Goal: Task Accomplishment & Management: Manage account settings

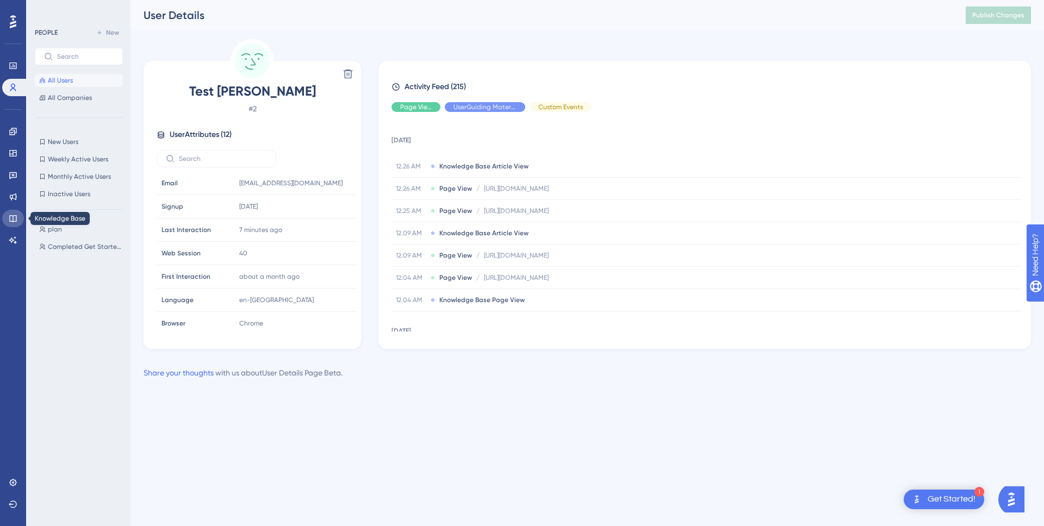
click at [18, 220] on link at bounding box center [13, 218] width 22 height 17
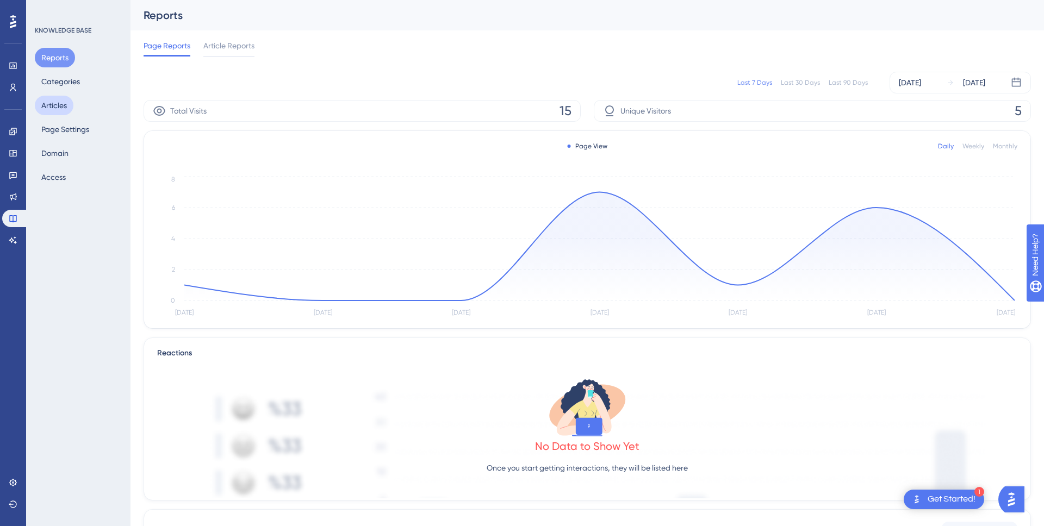
click at [57, 113] on button "Articles" at bounding box center [54, 106] width 39 height 20
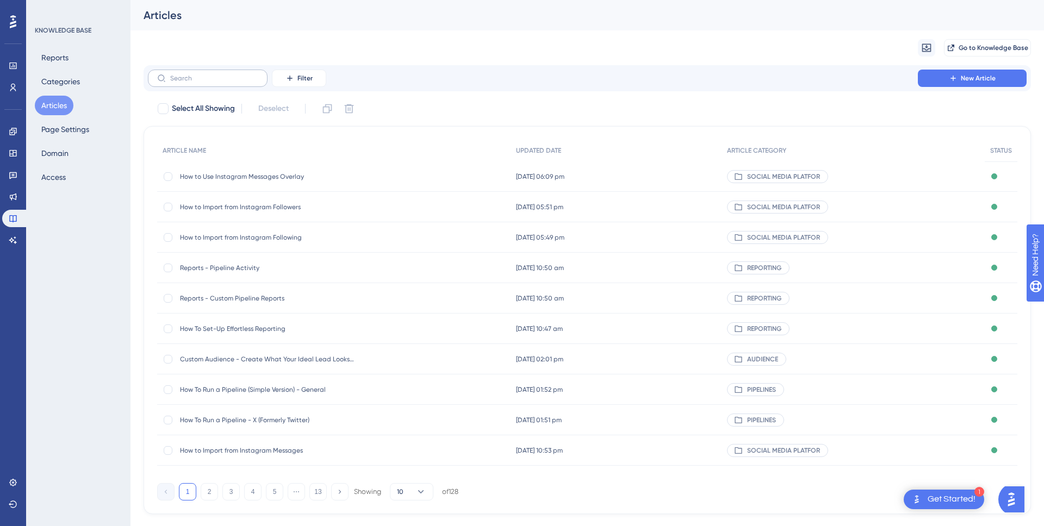
click at [229, 83] on label at bounding box center [208, 78] width 120 height 17
click at [229, 82] on input "text" at bounding box center [214, 78] width 88 height 8
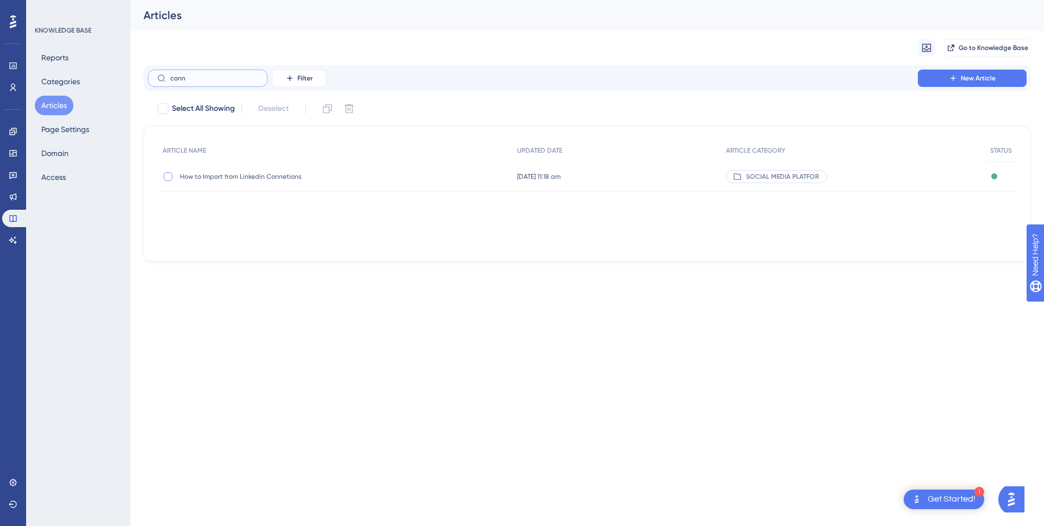
type input "conn"
click at [167, 177] on div at bounding box center [168, 176] width 9 height 9
checkbox input "true"
click at [353, 108] on icon at bounding box center [349, 108] width 11 height 11
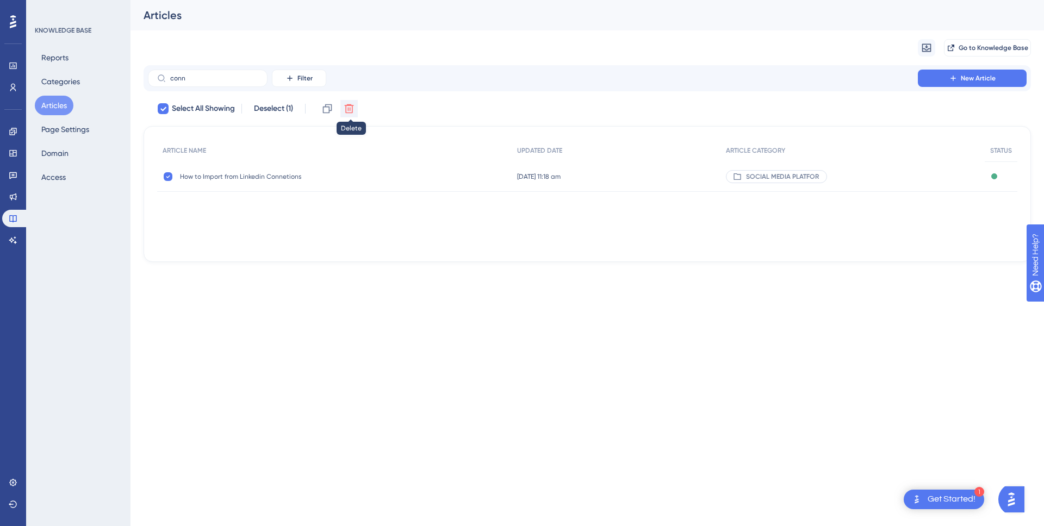
checkbox input "false"
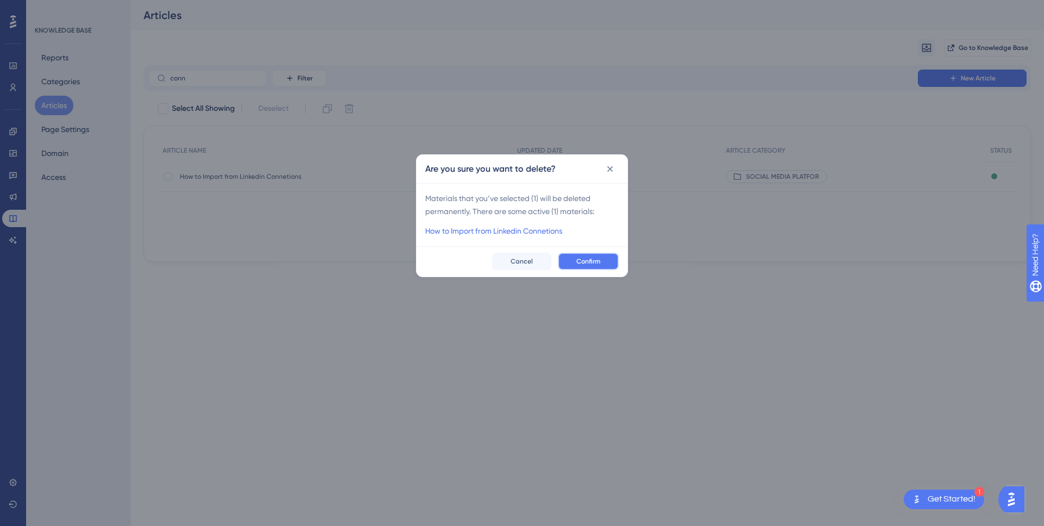
click at [571, 260] on button "Confirm" at bounding box center [588, 261] width 61 height 17
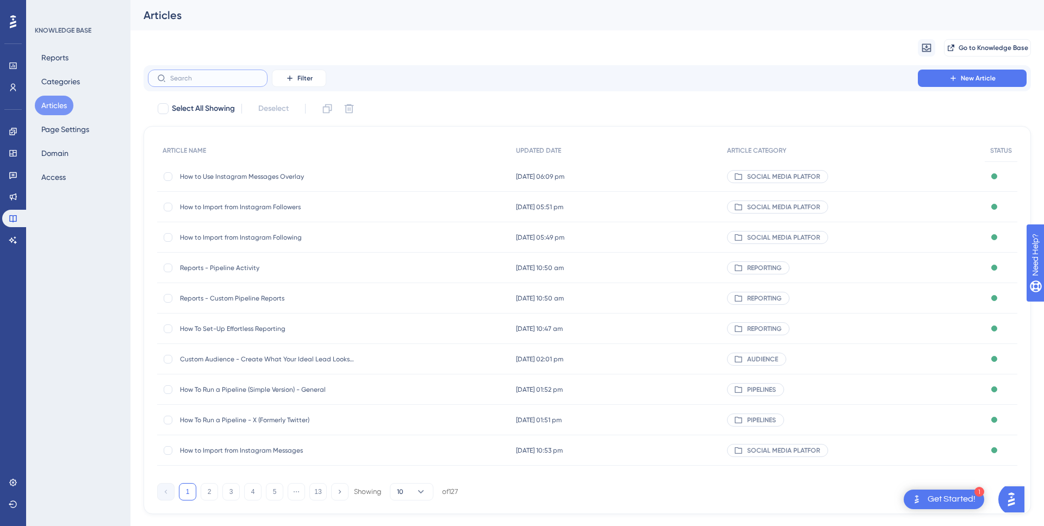
click at [219, 79] on input "text" at bounding box center [214, 78] width 88 height 8
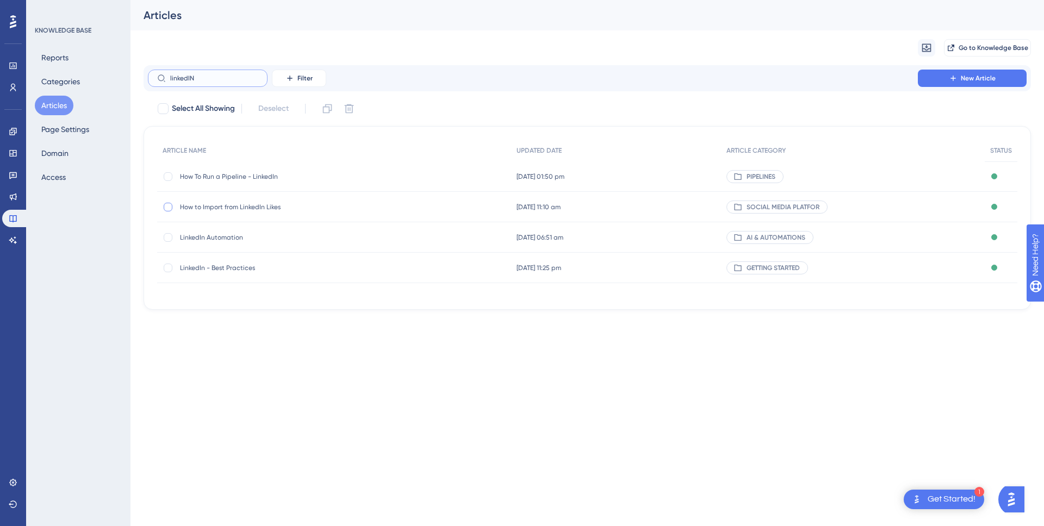
type input "linkedIN"
click at [173, 207] on div at bounding box center [168, 207] width 11 height 11
click at [349, 110] on icon at bounding box center [349, 108] width 11 height 11
checkbox input "false"
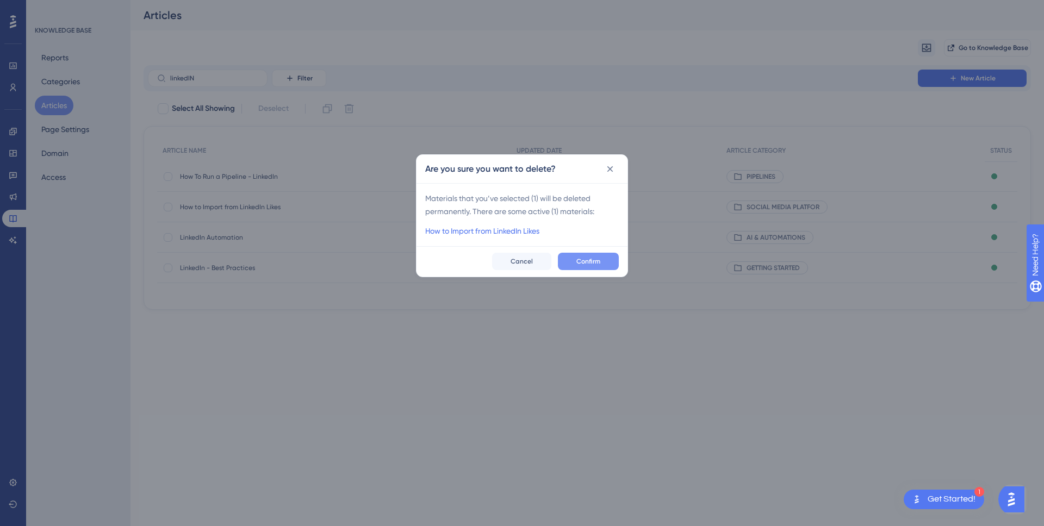
click at [580, 263] on span "Confirm" at bounding box center [588, 261] width 24 height 9
